Goal: Information Seeking & Learning: Learn about a topic

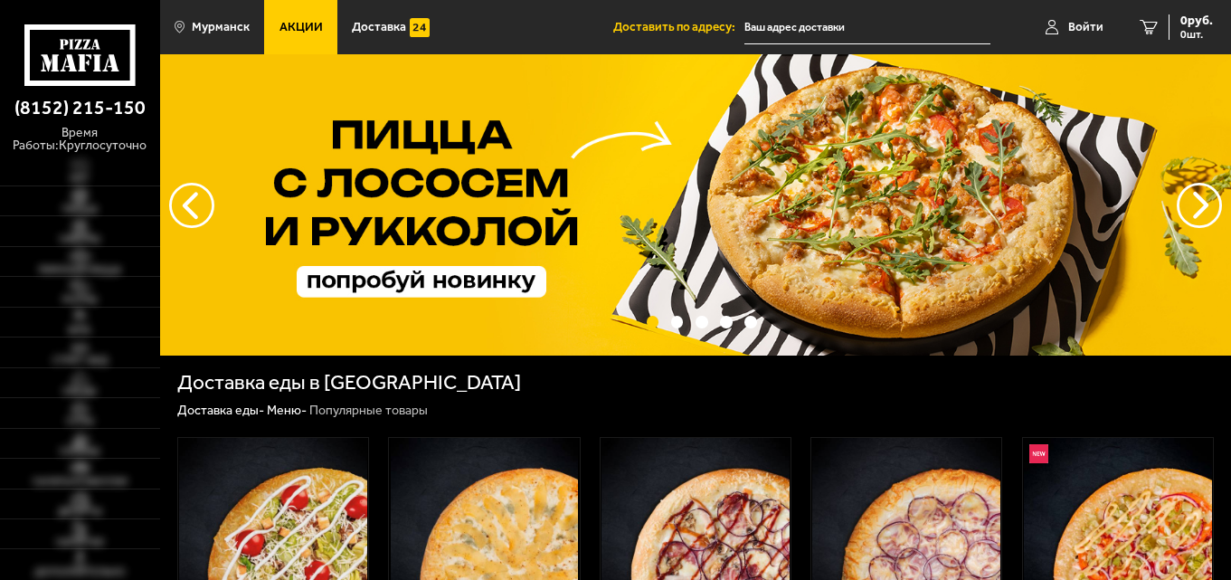
click at [295, 15] on link "Акции" at bounding box center [300, 27] width 73 height 54
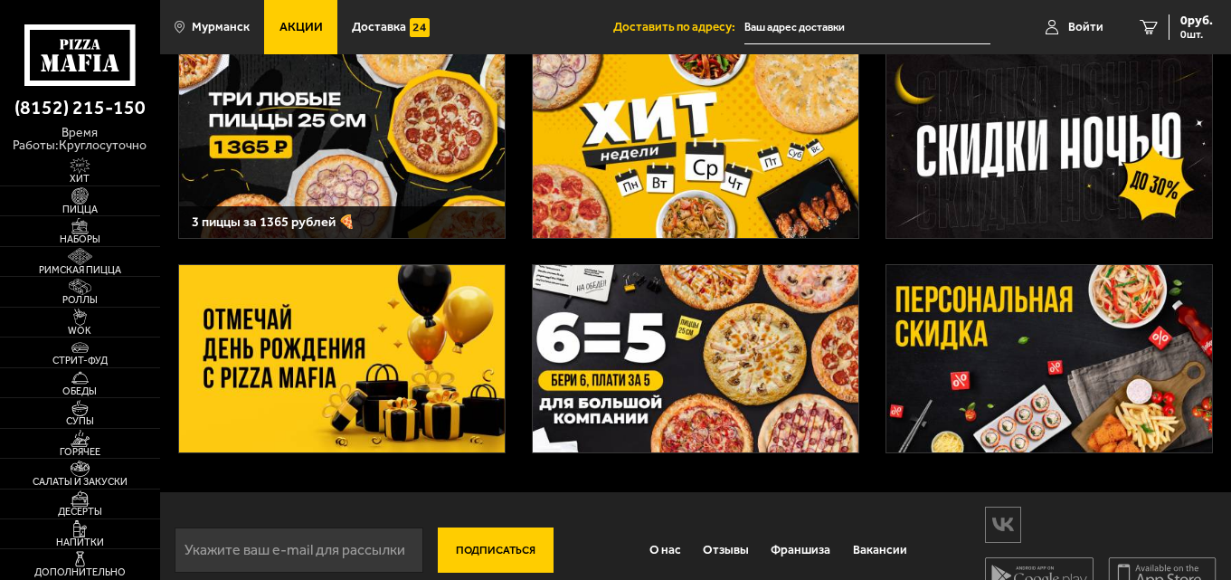
scroll to position [90, 0]
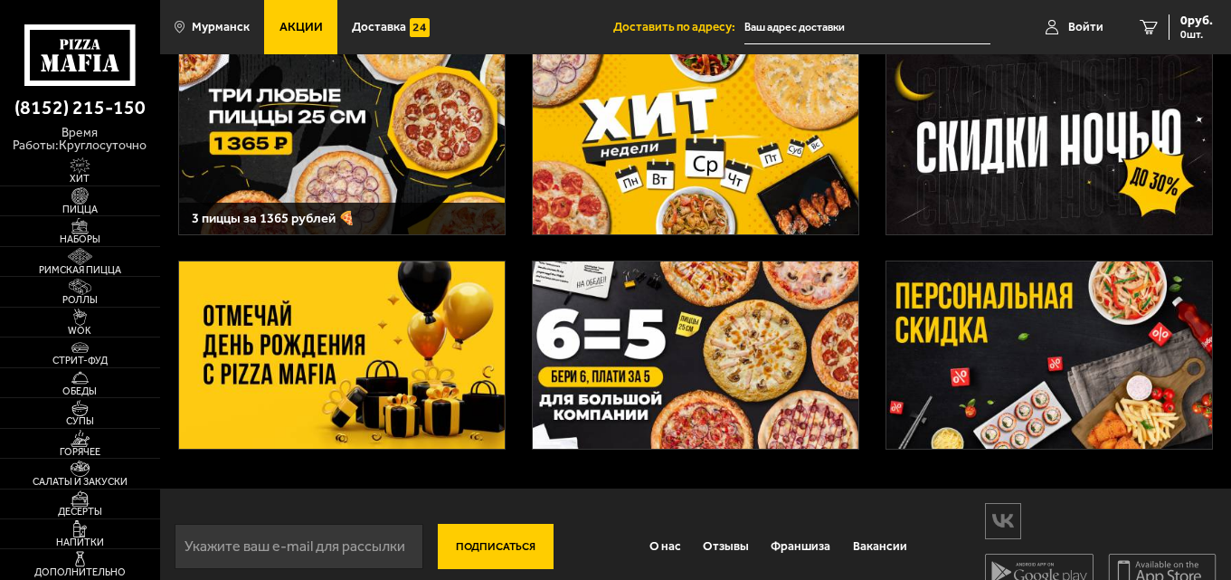
click at [448, 365] on img at bounding box center [342, 354] width 327 height 187
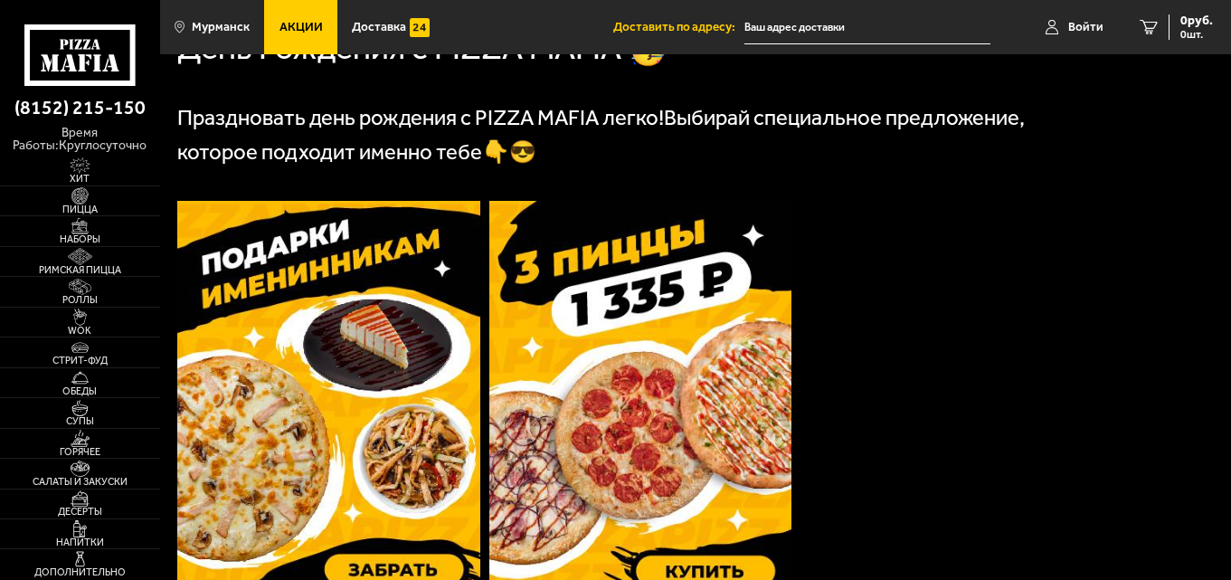
scroll to position [271, 0]
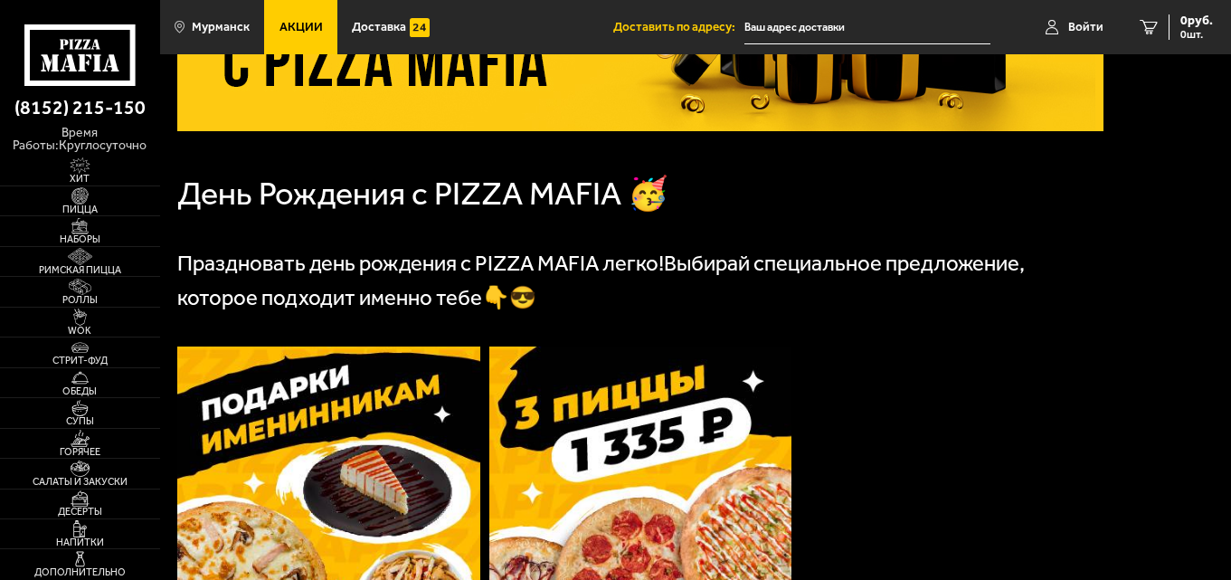
click at [331, 473] on img at bounding box center [328, 546] width 303 height 401
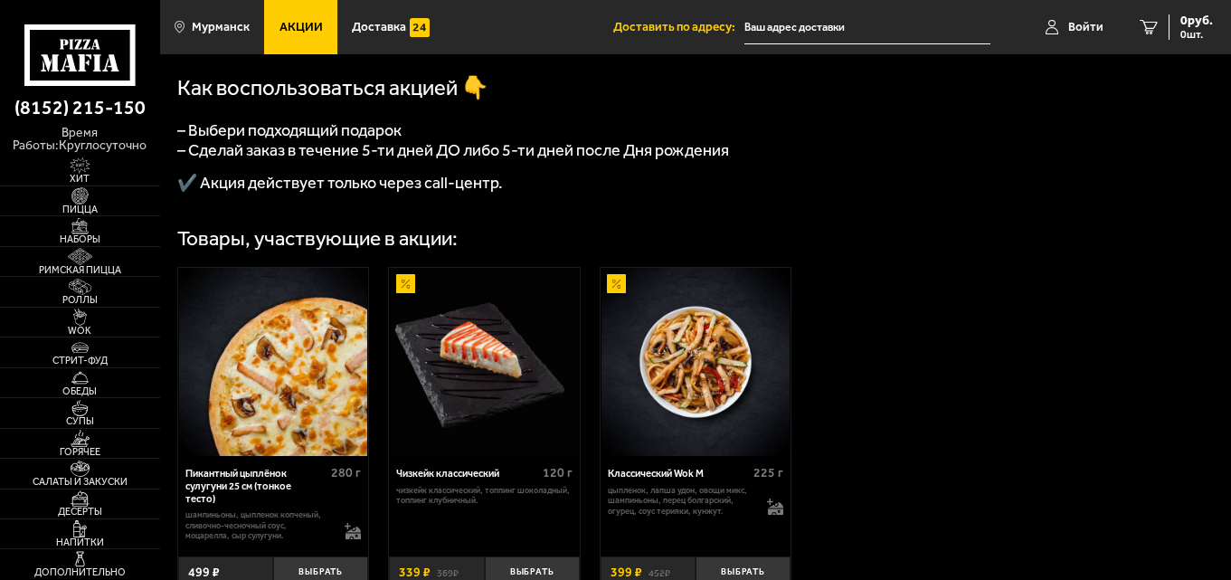
scroll to position [543, 0]
